Goal: Information Seeking & Learning: Learn about a topic

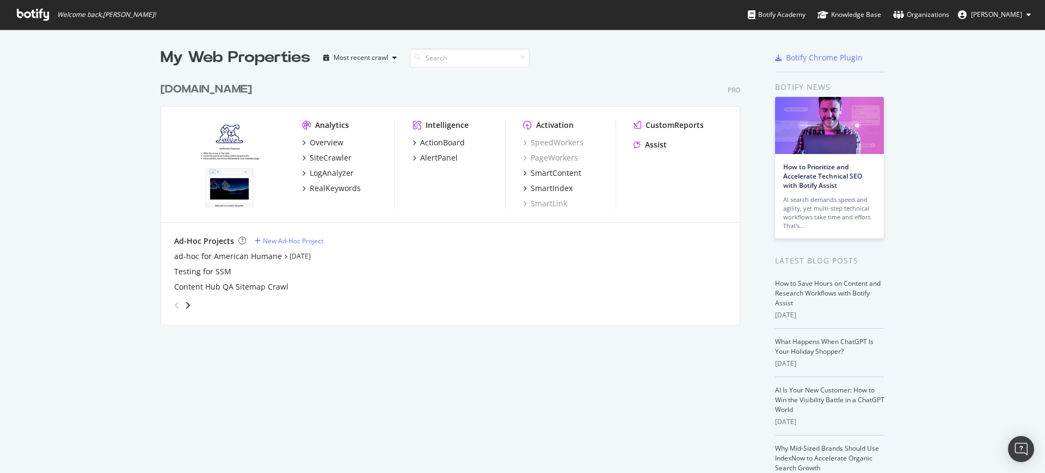
scroll to position [463, 1024]
click at [327, 174] on div "LogAnalyzer" at bounding box center [332, 173] width 44 height 11
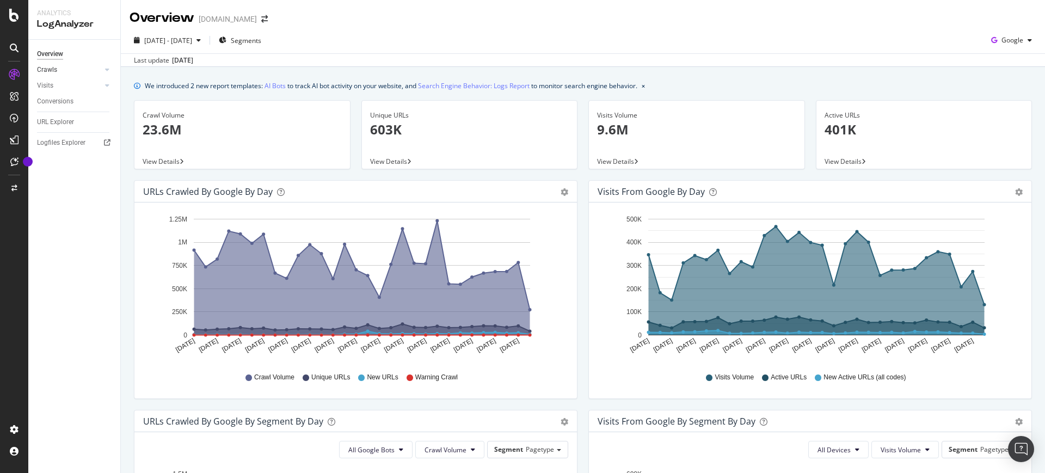
click at [65, 70] on link "Crawls" at bounding box center [69, 69] width 65 height 11
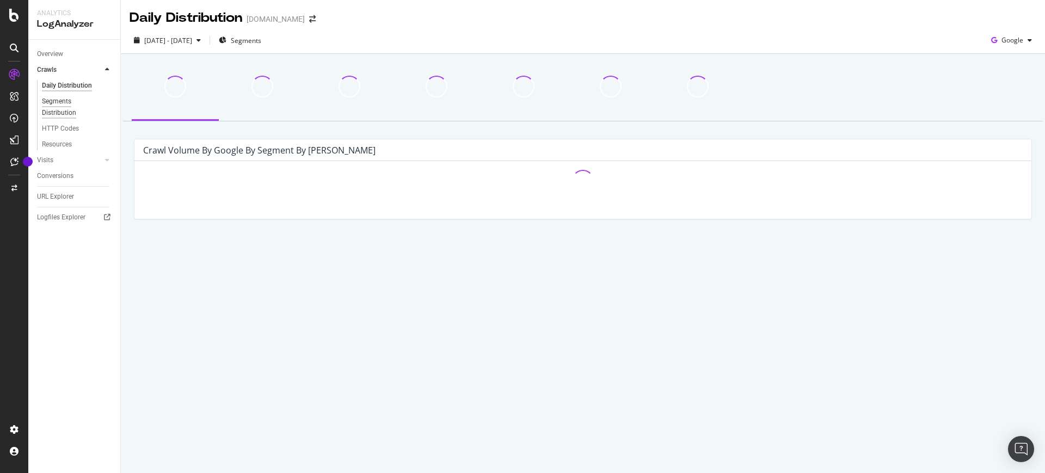
click at [60, 113] on div "Segments Distribution" at bounding box center [72, 107] width 60 height 23
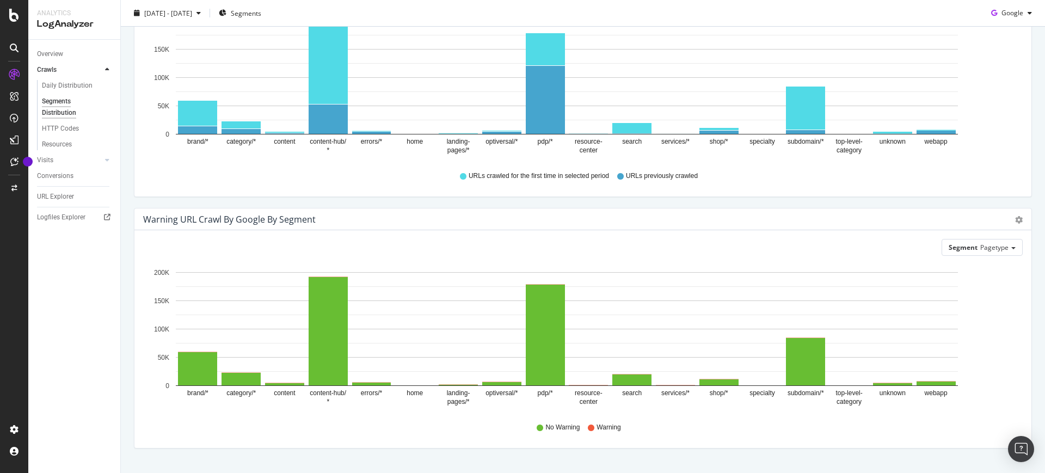
scroll to position [386, 0]
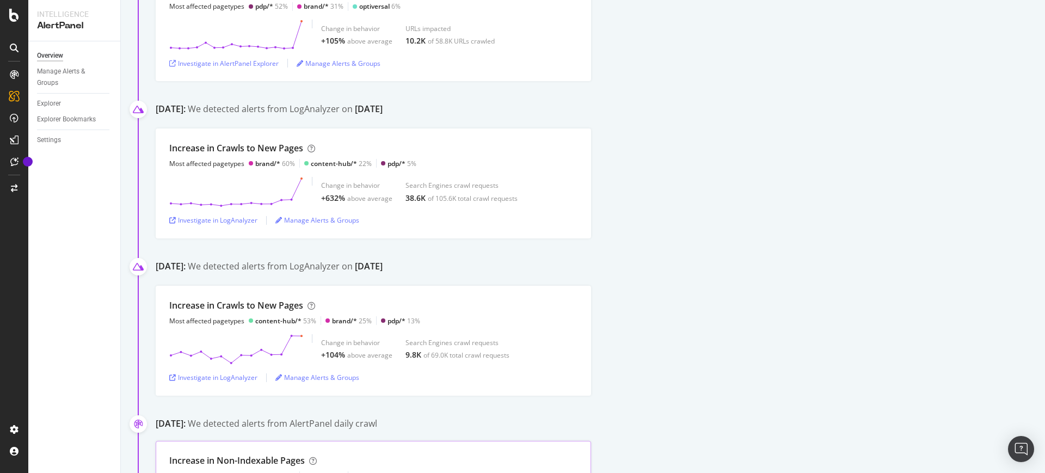
scroll to position [723, 0]
click at [293, 312] on div "Increase in Crawls to New Pages Most affected pagetypes content-hub/* 53% brand…" at bounding box center [294, 311] width 251 height 26
click at [237, 380] on div "Investigate in LogAnalyzer" at bounding box center [213, 376] width 88 height 9
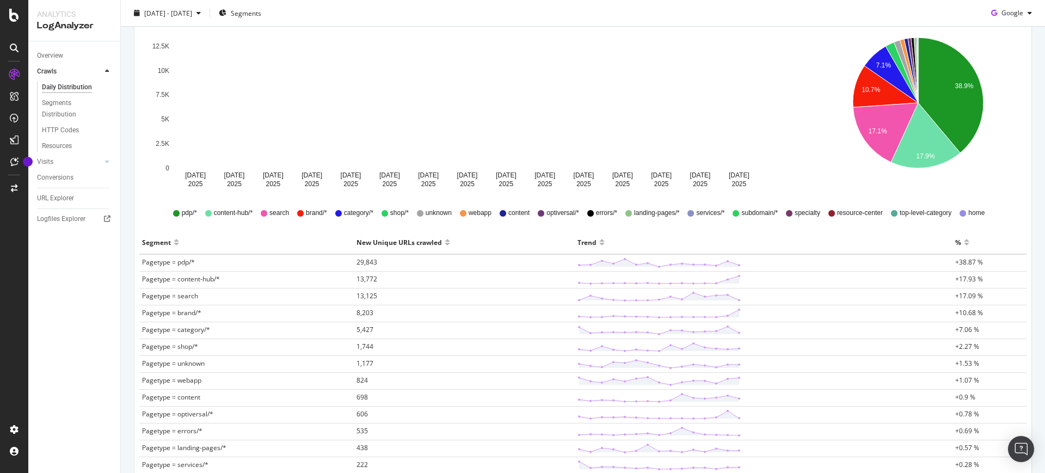
scroll to position [169, 0]
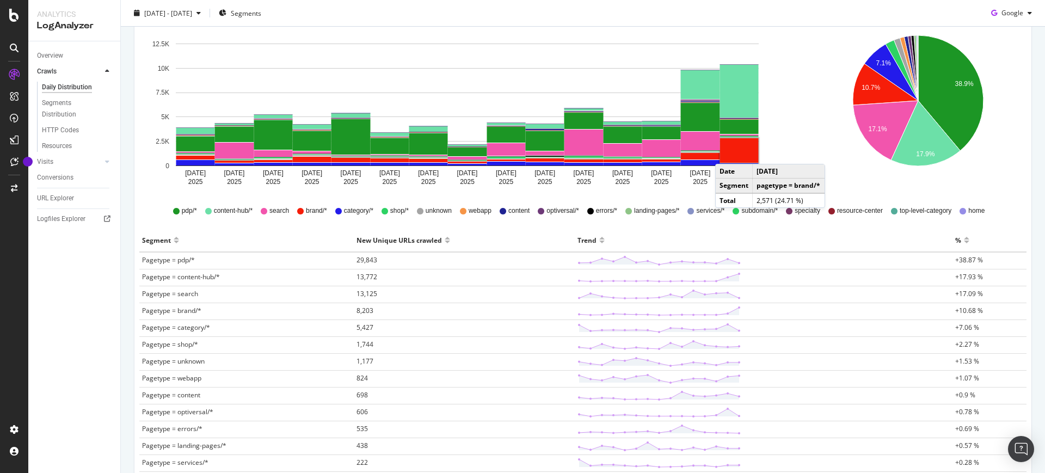
click at [726, 153] on rect "A chart." at bounding box center [739, 150] width 39 height 24
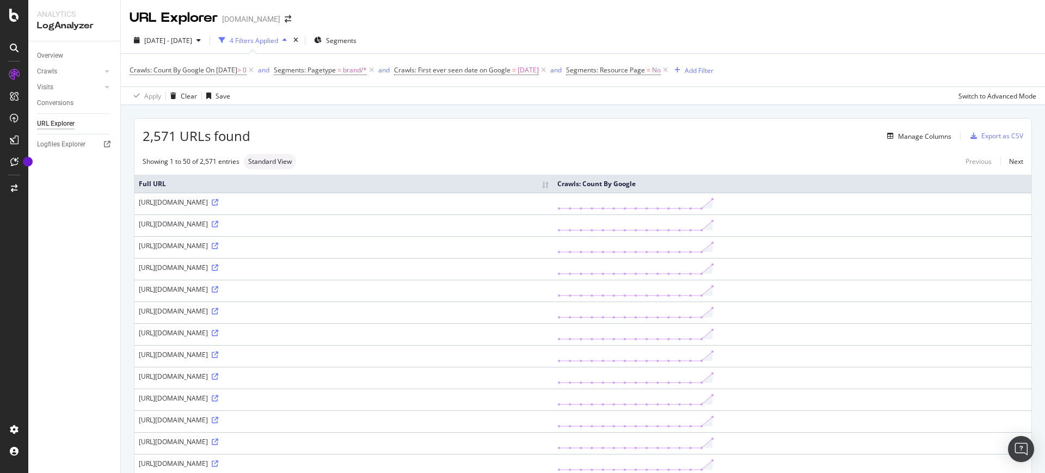
click at [89, 265] on div "Overview Crawls Daily Distribution Segments Distribution HTTP Codes Resources V…" at bounding box center [74, 257] width 92 height 432
drag, startPoint x: 724, startPoint y: 202, endPoint x: 810, endPoint y: 211, distance: 86.5
click at [549, 207] on div "[URL][DOMAIN_NAME]" at bounding box center [344, 202] width 410 height 9
click at [212, 206] on icon at bounding box center [215, 202] width 7 height 7
click at [691, 161] on div "Showing 1 to 50 of 2,571 entries Standard View Previous Next" at bounding box center [582, 161] width 897 height 15
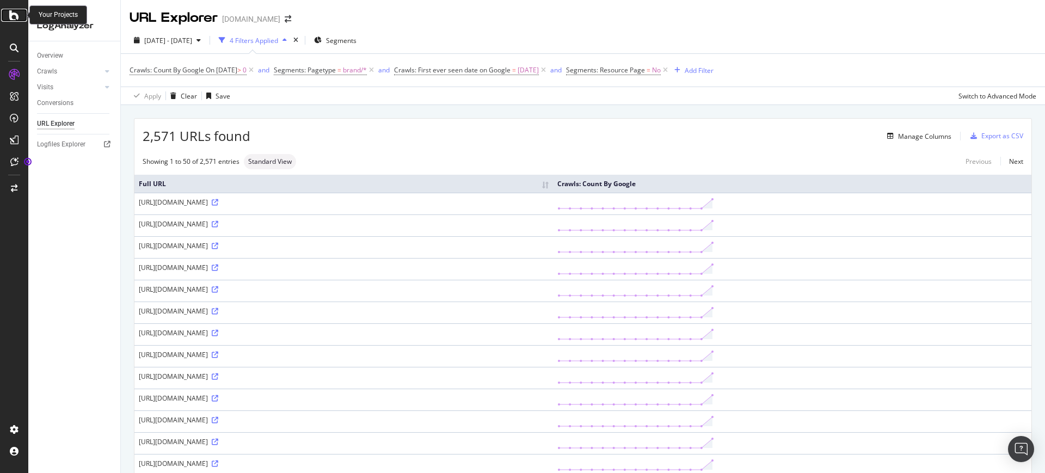
click at [13, 16] on icon at bounding box center [14, 15] width 10 height 13
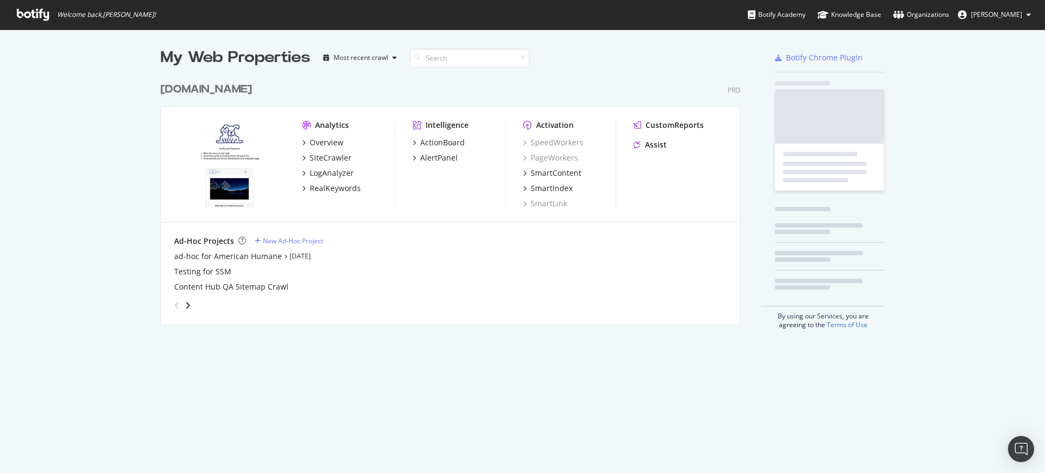
scroll to position [463, 1024]
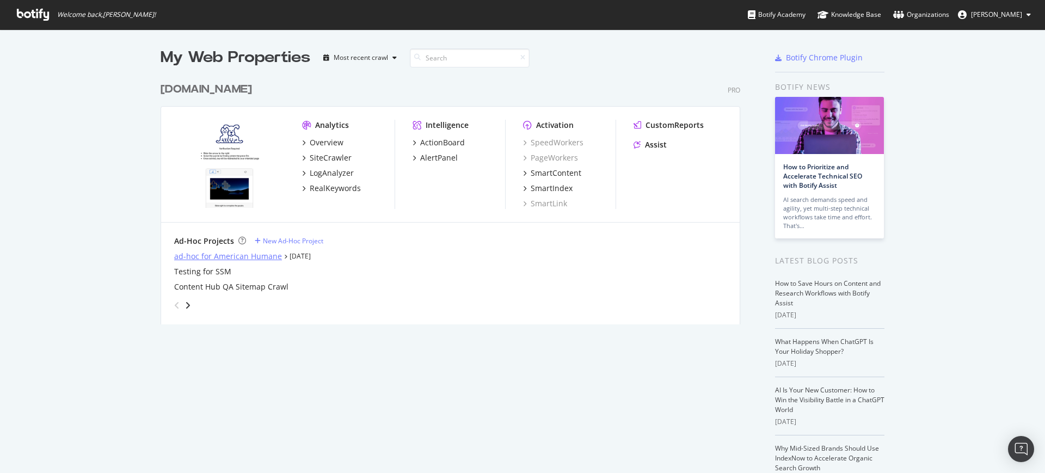
click at [207, 256] on div "ad-hoc for American Humane" at bounding box center [228, 256] width 108 height 11
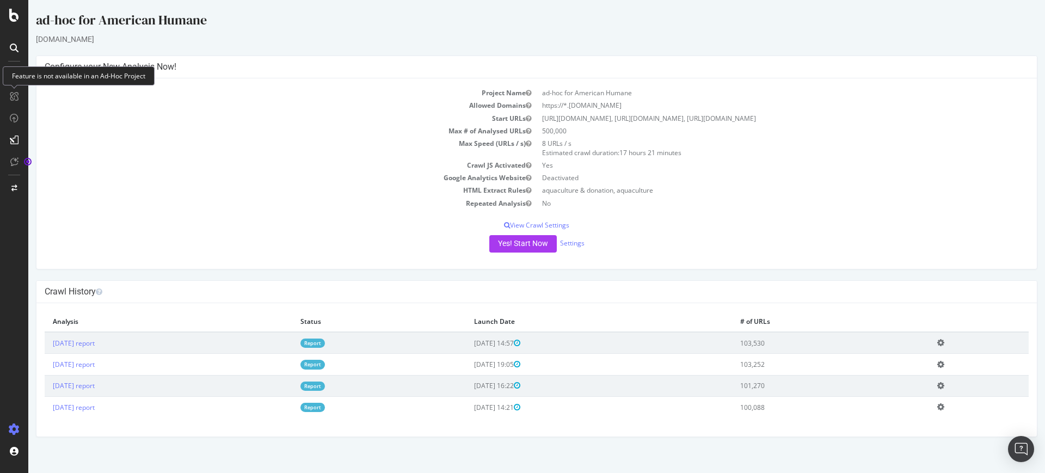
click at [99, 56] on div "Configure your New Analysis Now!" at bounding box center [536, 67] width 1000 height 22
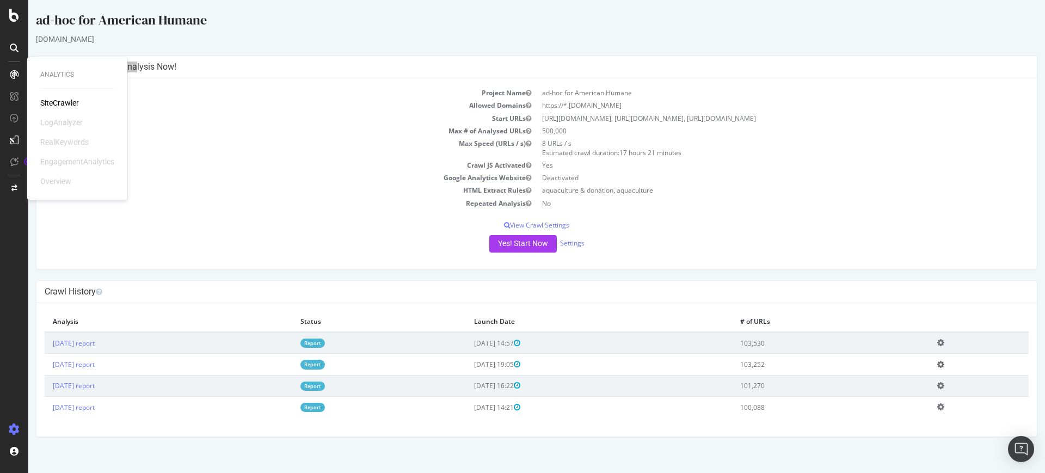
click at [65, 99] on div "SiteCrawler" at bounding box center [59, 102] width 39 height 11
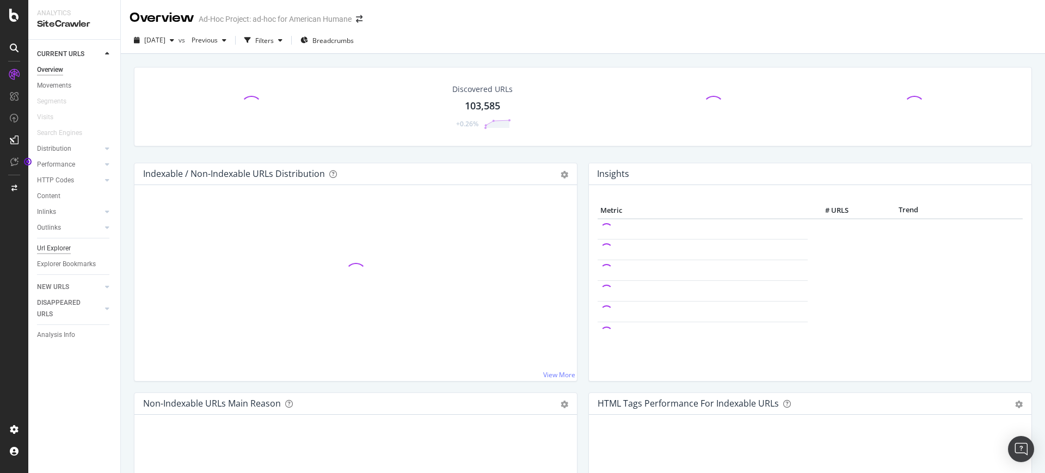
click at [59, 246] on div "Url Explorer" at bounding box center [54, 248] width 34 height 11
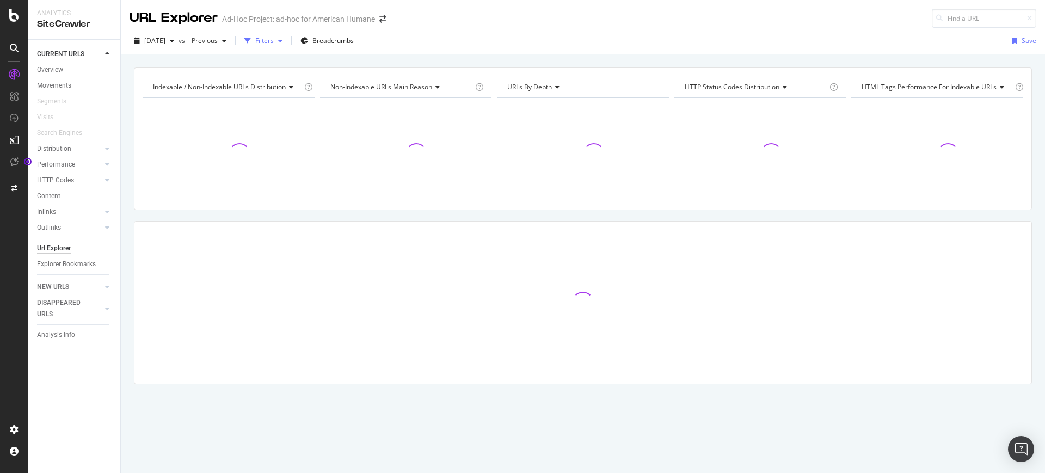
click at [274, 38] on div "Filters" at bounding box center [264, 40] width 19 height 9
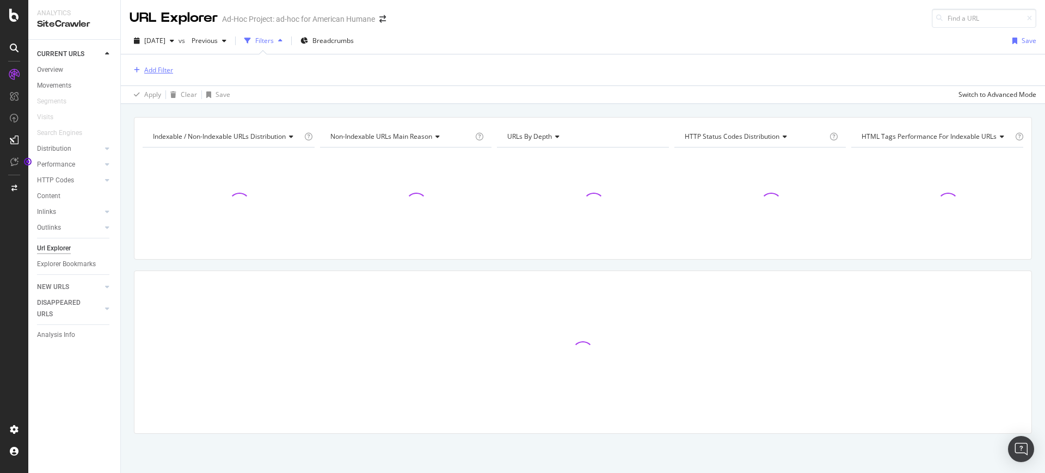
click at [156, 66] on div "Add Filter" at bounding box center [158, 69] width 29 height 9
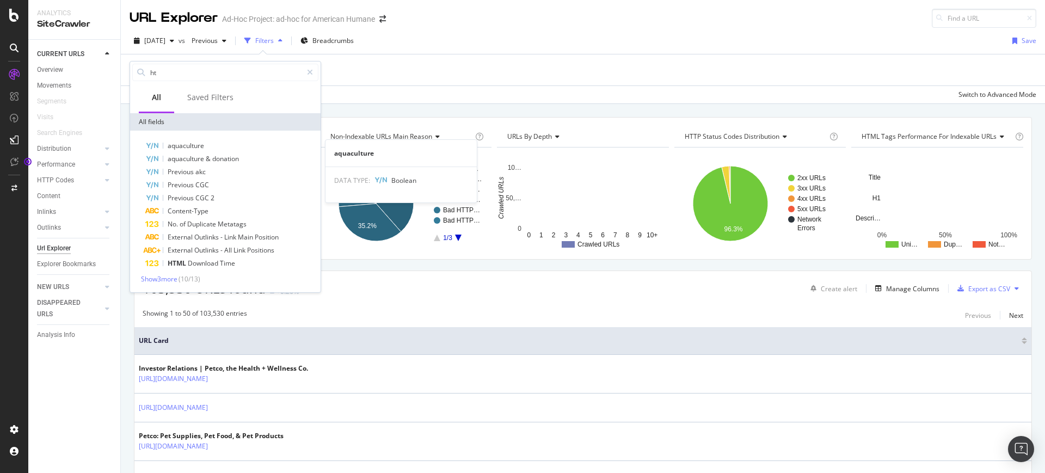
type input "h"
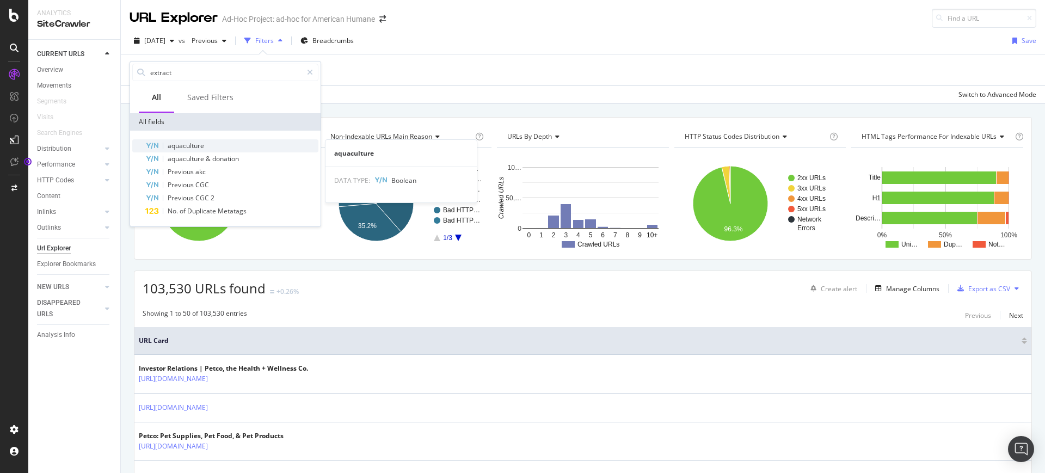
type input "extract"
click at [185, 146] on span "aquaculture" at bounding box center [186, 145] width 36 height 9
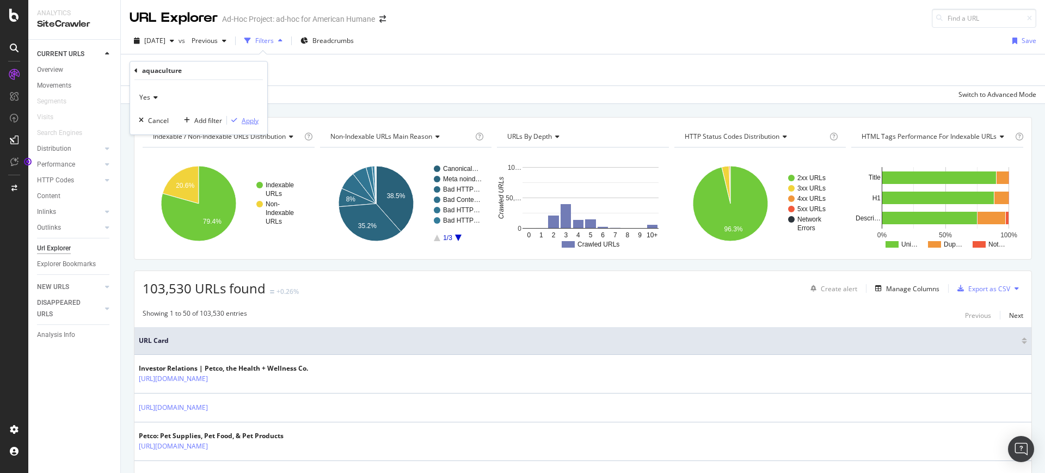
click at [239, 119] on div "button" at bounding box center [234, 120] width 15 height 7
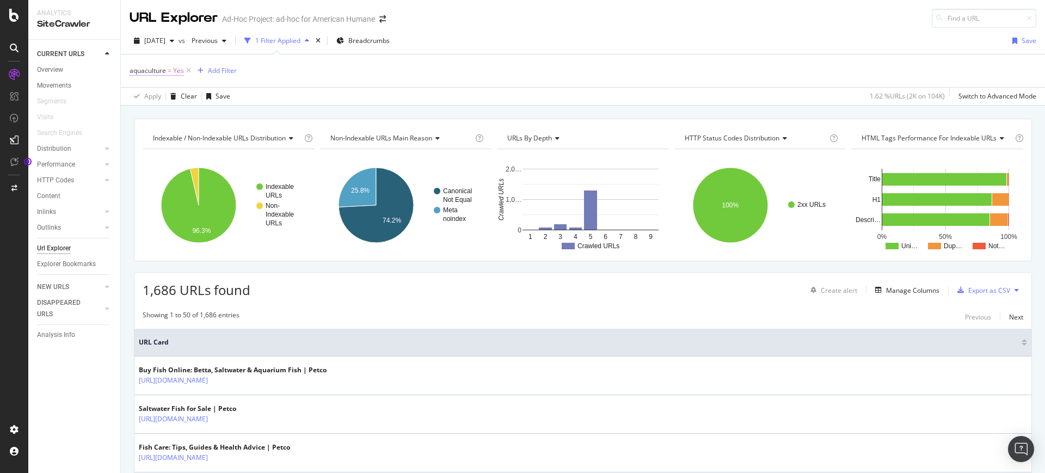
click at [152, 73] on span "aquaculture" at bounding box center [148, 70] width 36 height 9
drag, startPoint x: 304, startPoint y: 72, endPoint x: 225, endPoint y: 67, distance: 79.1
click at [225, 67] on div "aquaculture = Yes Add Filter" at bounding box center [583, 70] width 907 height 33
click at [225, 67] on div "Add Filter" at bounding box center [222, 70] width 29 height 9
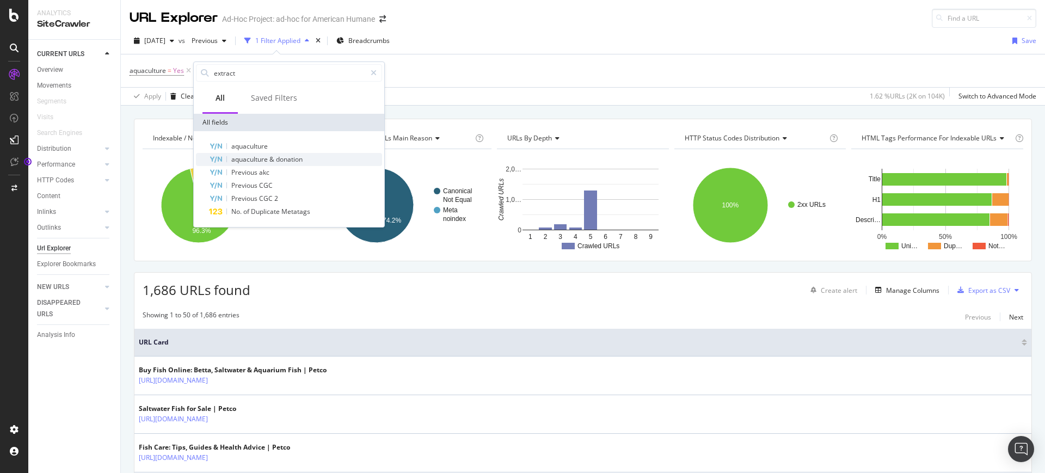
click at [265, 157] on span "aquaculture" at bounding box center [250, 159] width 38 height 9
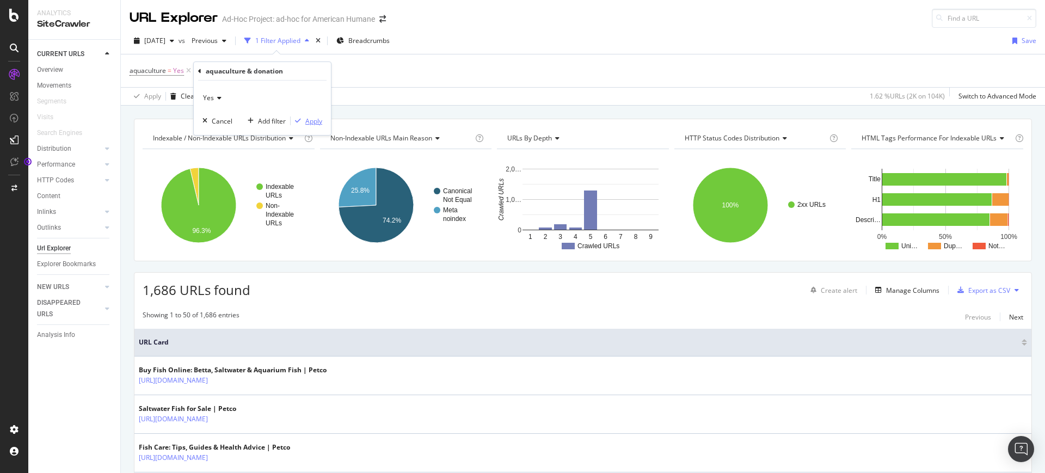
click at [310, 123] on div "Apply" at bounding box center [313, 120] width 17 height 9
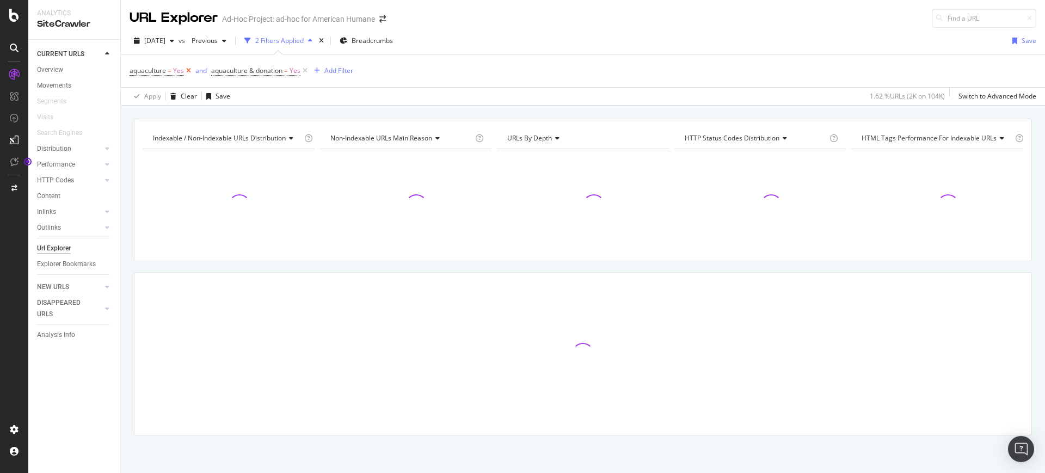
click at [190, 71] on icon at bounding box center [188, 70] width 9 height 11
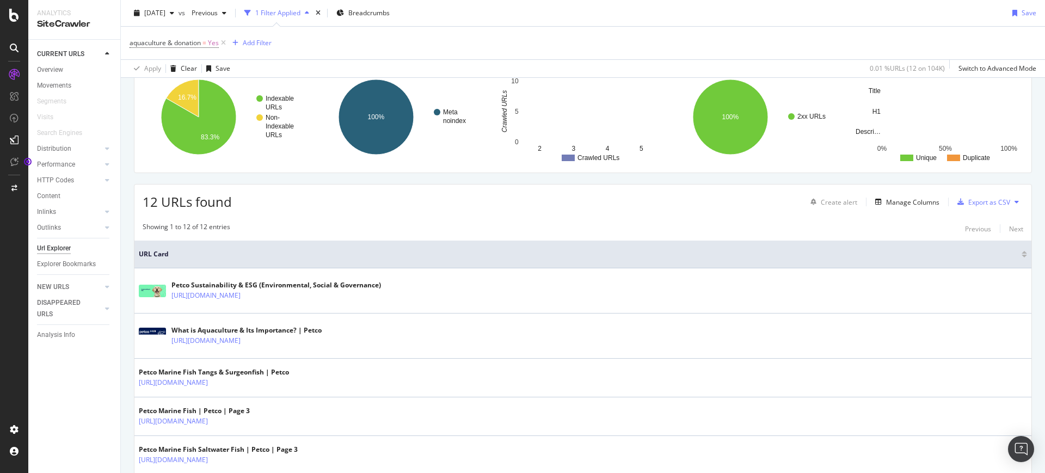
scroll to position [227, 0]
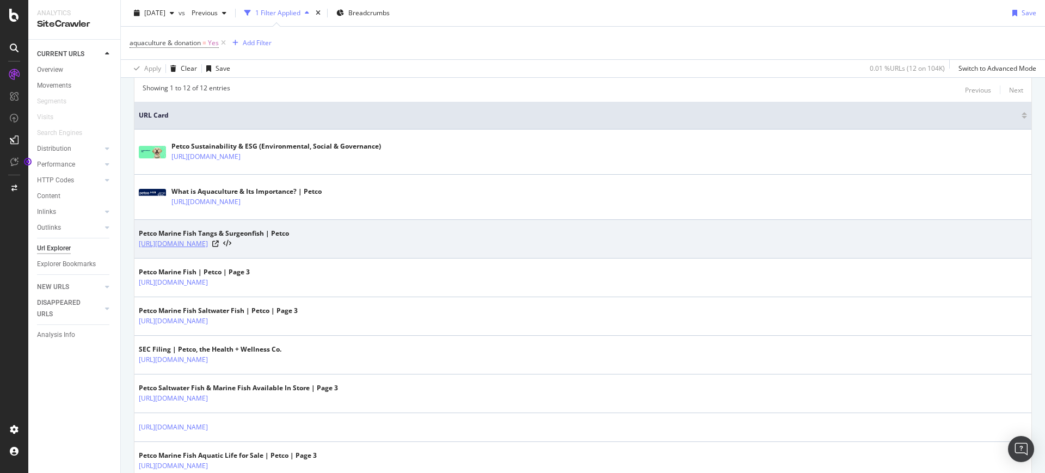
click at [208, 243] on link "[URL][DOMAIN_NAME]" at bounding box center [173, 243] width 69 height 11
click at [289, 243] on div "[URL][DOMAIN_NAME]" at bounding box center [214, 243] width 150 height 11
click at [219, 244] on icon at bounding box center [215, 244] width 7 height 7
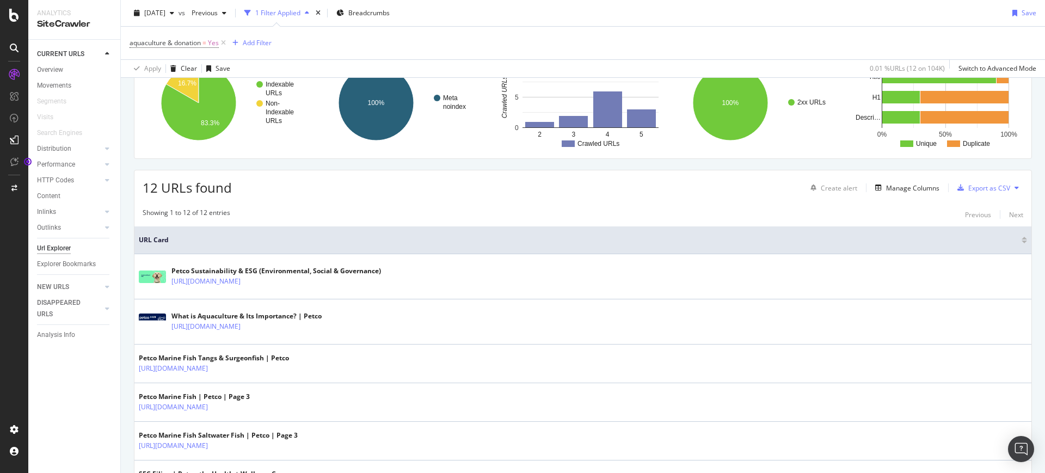
scroll to position [128, 0]
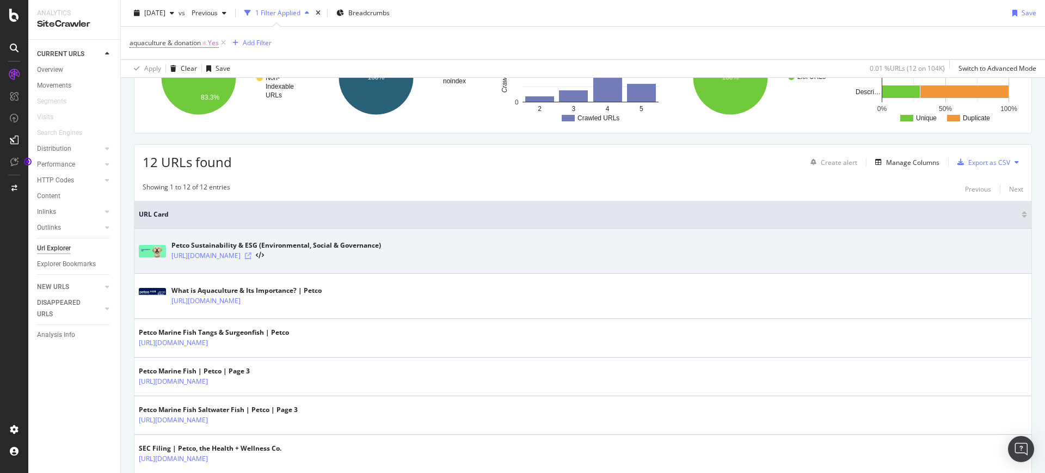
click at [251, 255] on icon at bounding box center [248, 256] width 7 height 7
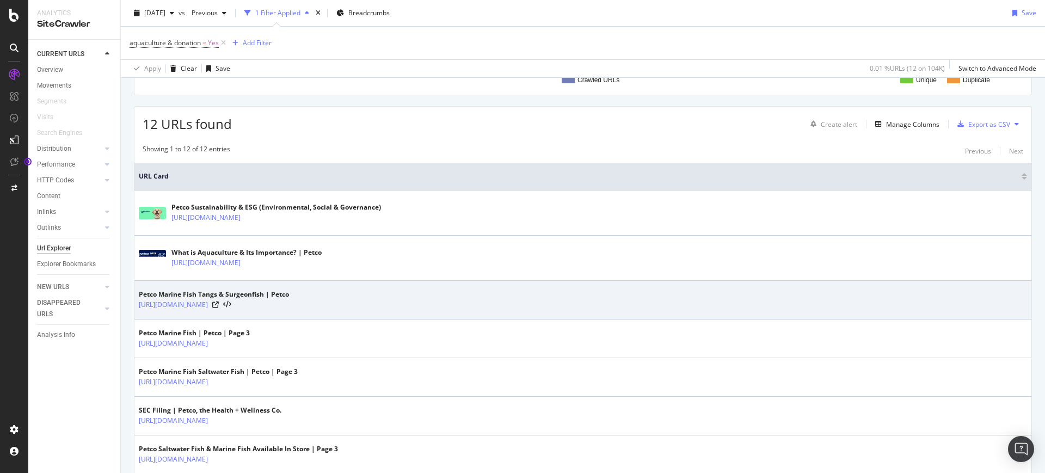
scroll to position [117, 0]
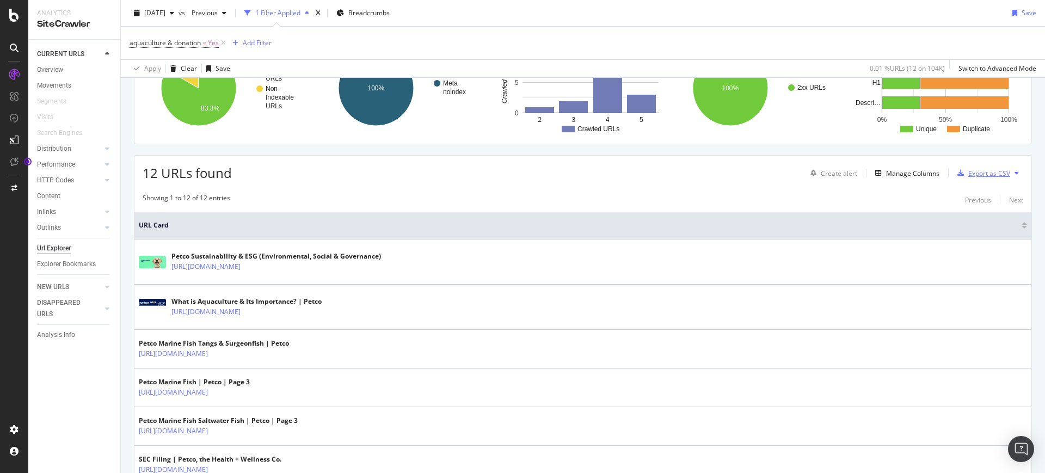
click at [970, 172] on div "Export as CSV" at bounding box center [989, 173] width 42 height 9
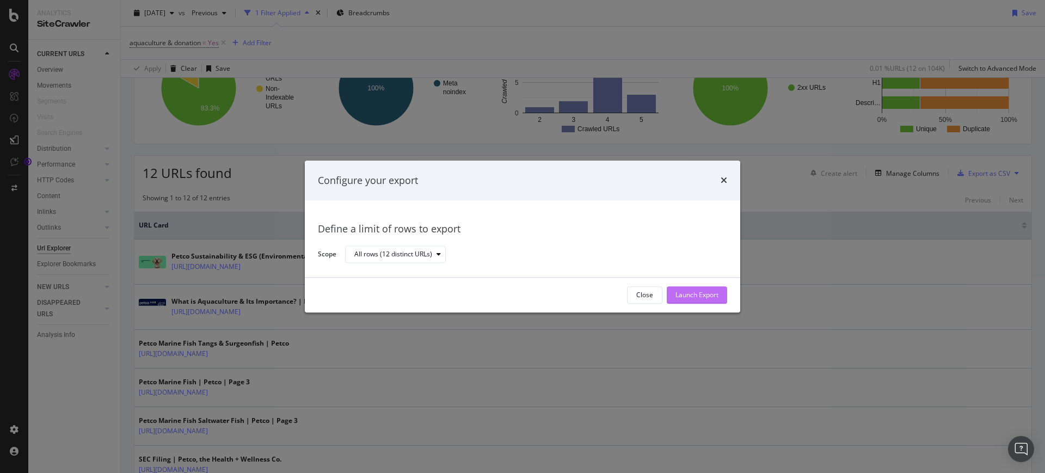
click at [695, 292] on div "Launch Export" at bounding box center [697, 295] width 43 height 9
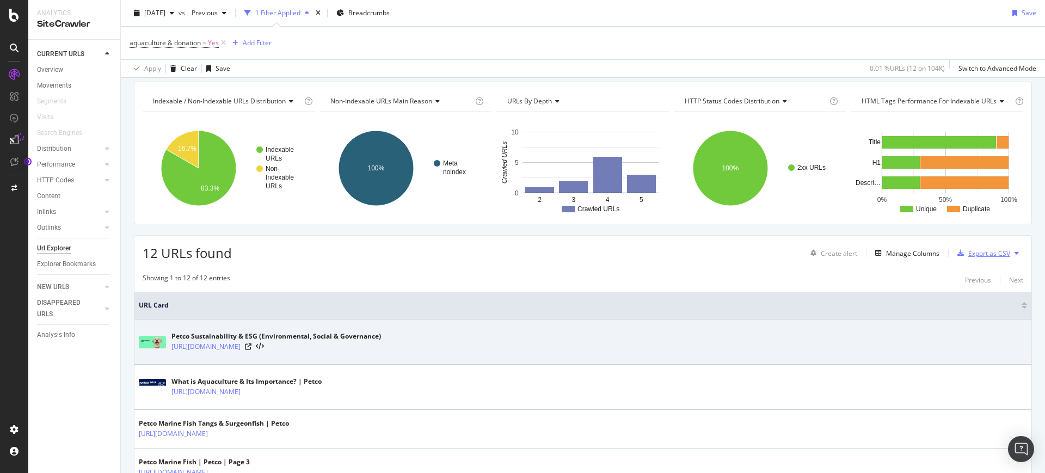
scroll to position [0, 0]
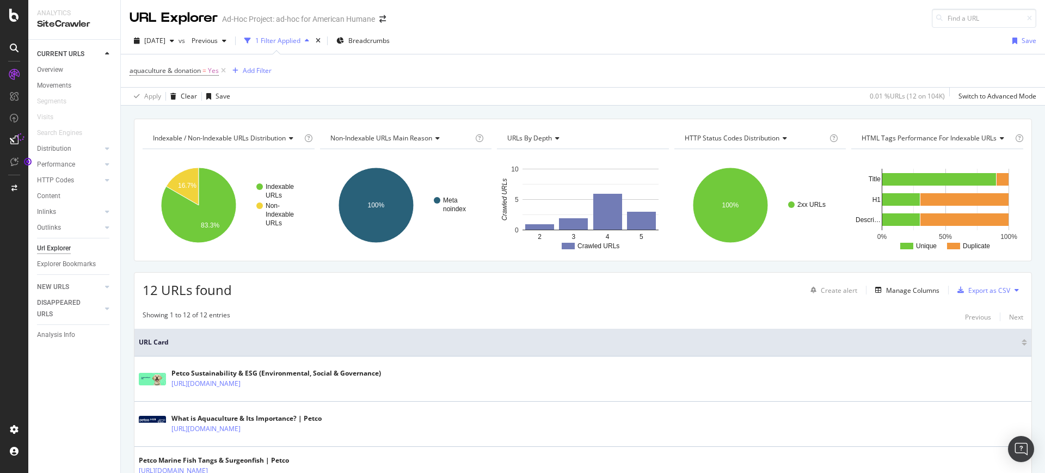
click at [300, 45] on div "1 Filter Applied" at bounding box center [277, 40] width 45 height 9
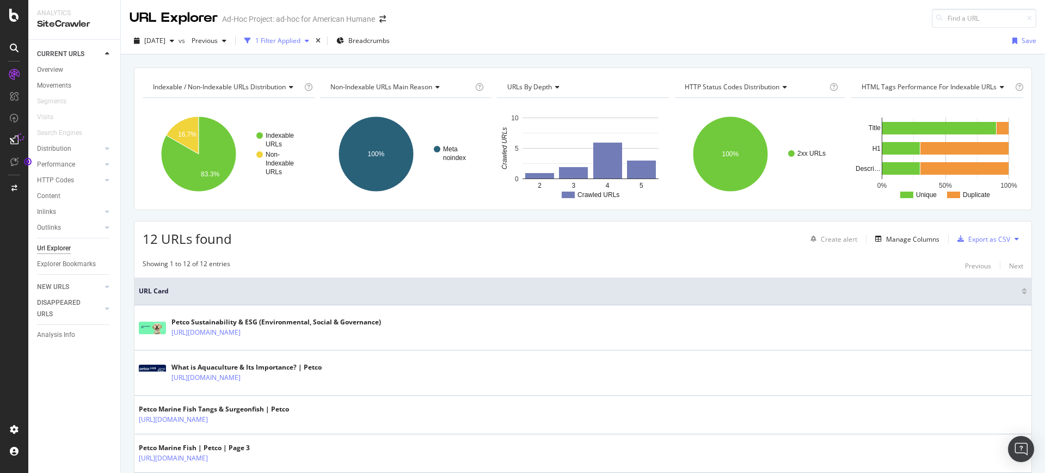
click at [300, 38] on div "1 Filter Applied" at bounding box center [277, 40] width 45 height 9
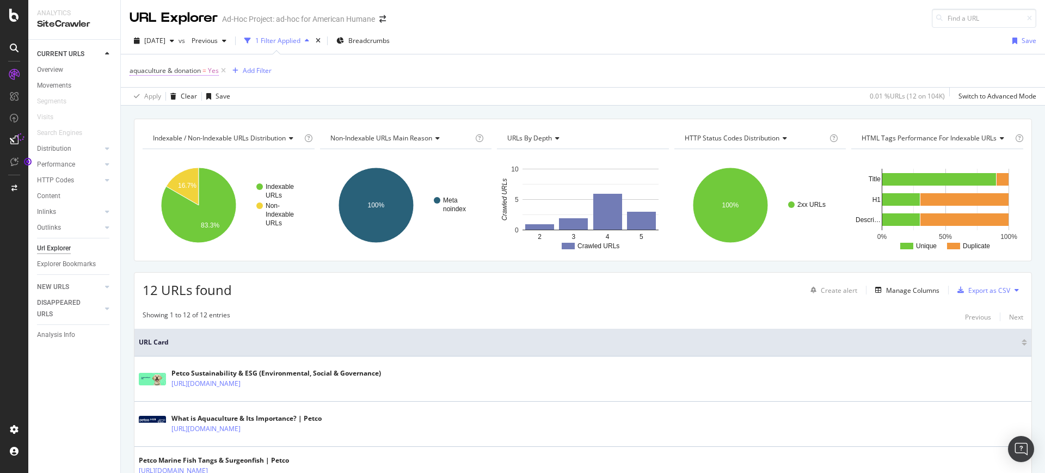
click at [177, 72] on span "aquaculture & donation" at bounding box center [165, 70] width 71 height 9
click at [152, 93] on icon at bounding box center [154, 96] width 8 height 7
click at [250, 85] on div "Yes Yes No Cancel Add filter Apply" at bounding box center [198, 106] width 137 height 54
click at [166, 120] on div "Cancel" at bounding box center [158, 119] width 21 height 9
click at [250, 67] on div "Add Filter" at bounding box center [257, 70] width 29 height 9
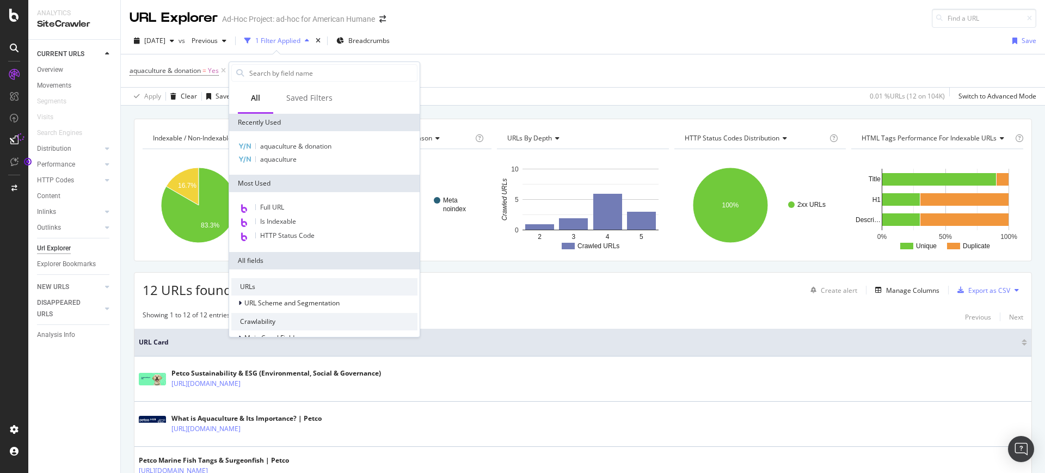
click at [270, 161] on span "aquaculture" at bounding box center [278, 159] width 36 height 9
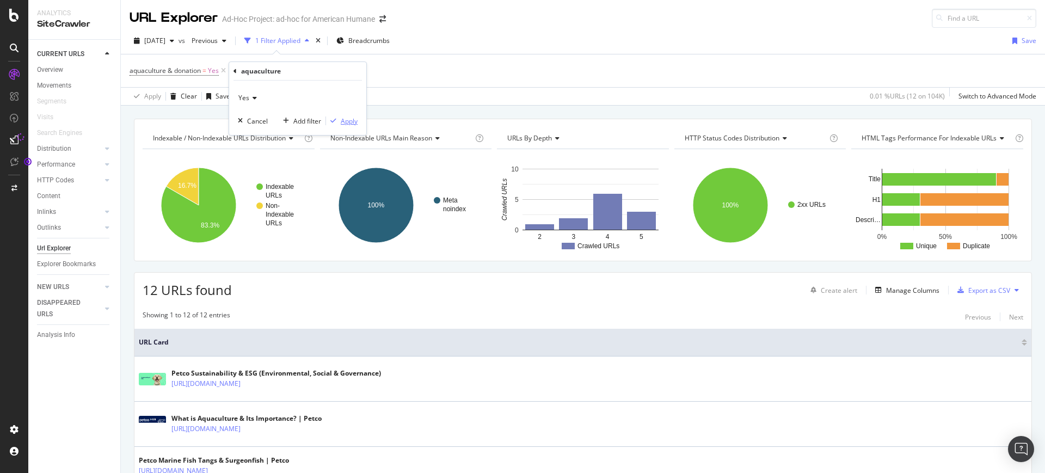
click at [350, 126] on button "Apply" at bounding box center [342, 120] width 32 height 11
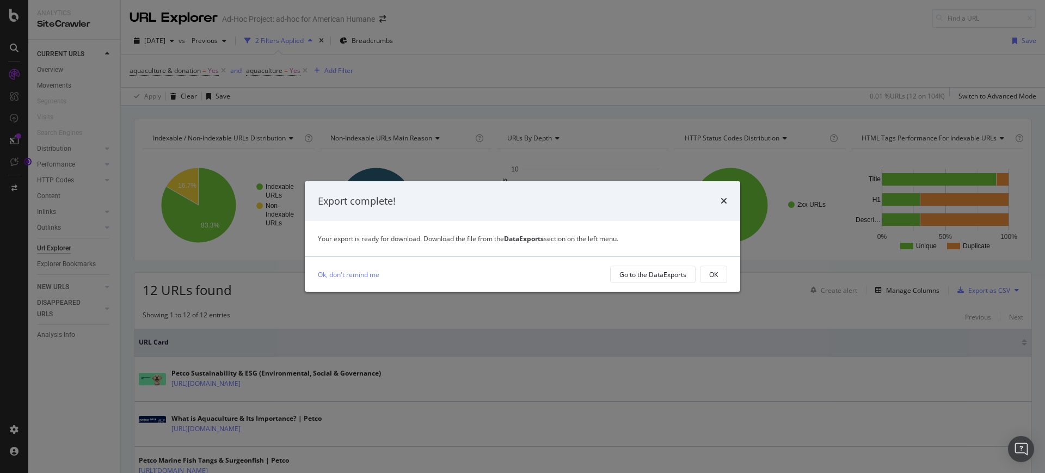
click at [228, 72] on div "Export complete! Your export is ready for download. Download the file from the …" at bounding box center [522, 236] width 1045 height 473
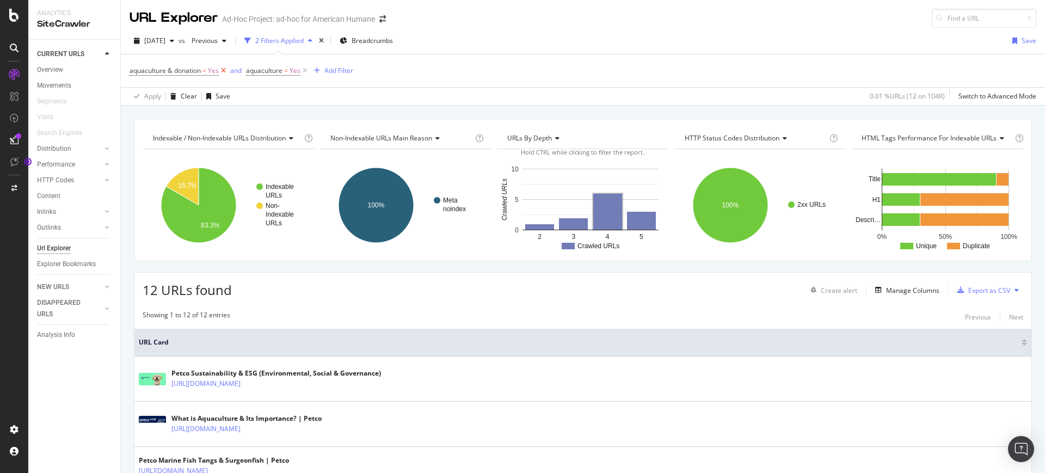
click at [228, 73] on icon at bounding box center [223, 70] width 9 height 11
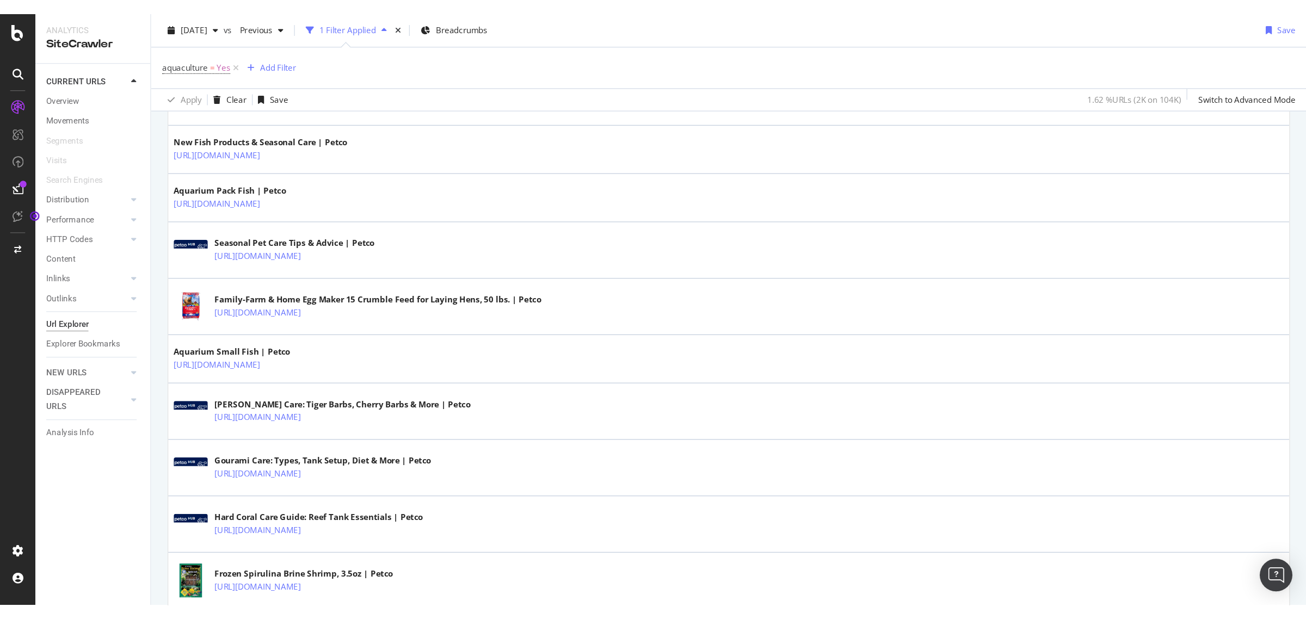
scroll to position [204, 0]
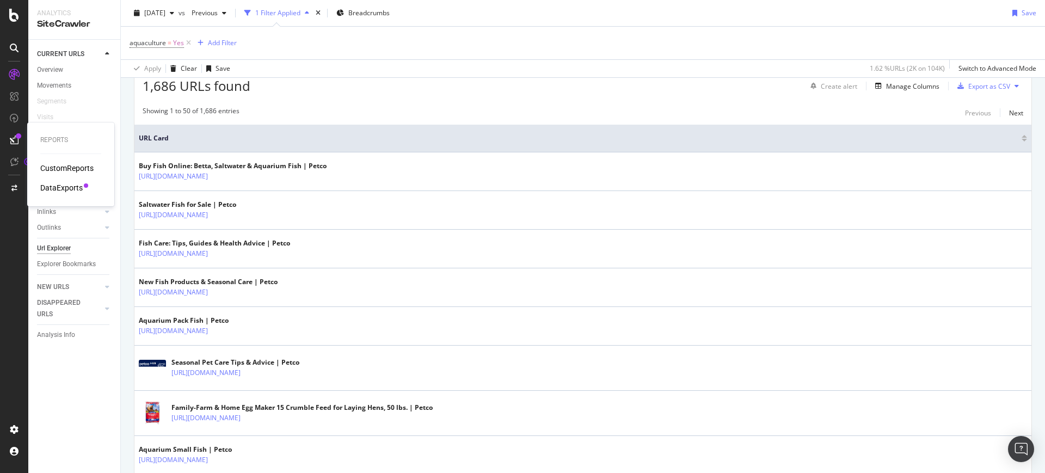
click at [65, 184] on div "DataExports" at bounding box center [61, 187] width 42 height 11
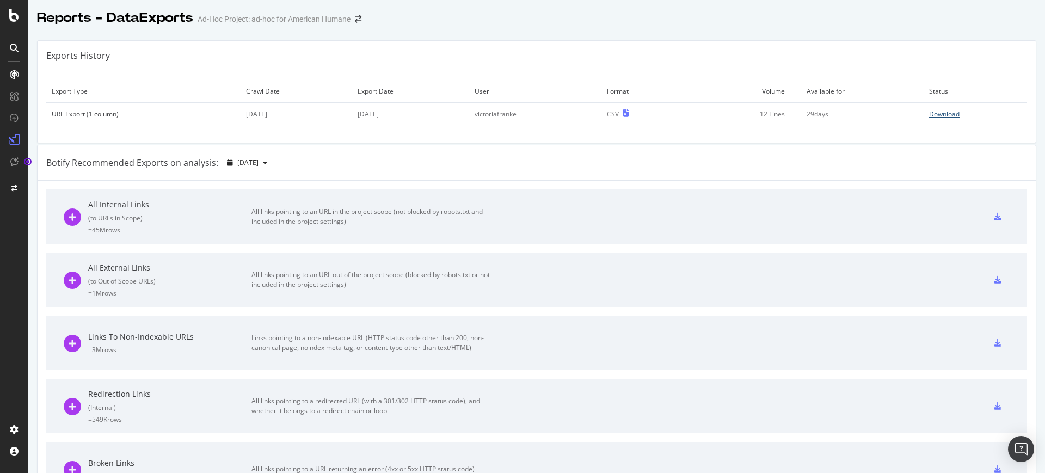
click at [929, 114] on div "Download" at bounding box center [944, 113] width 30 height 9
